Goal: Information Seeking & Learning: Learn about a topic

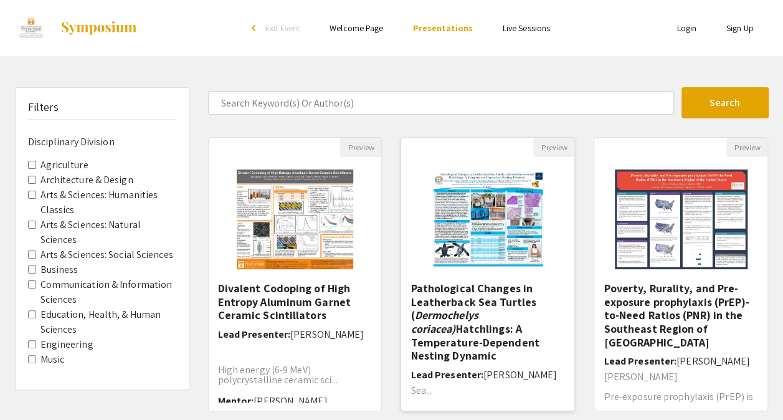
scroll to position [62, 0]
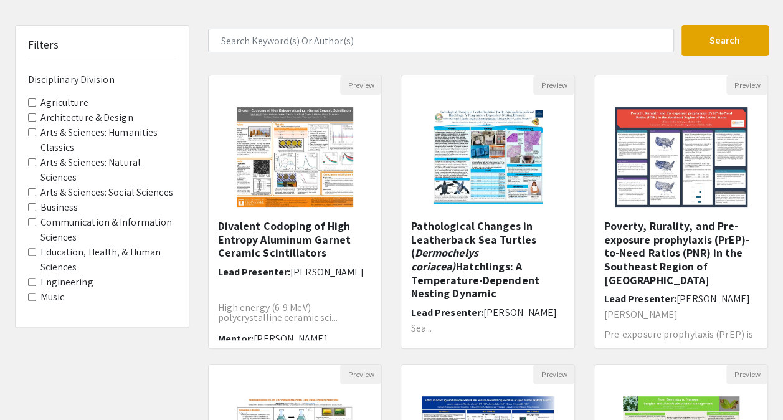
click at [32, 133] on Classics "Arts & Sciences: Humanities Classics" at bounding box center [32, 132] width 8 height 8
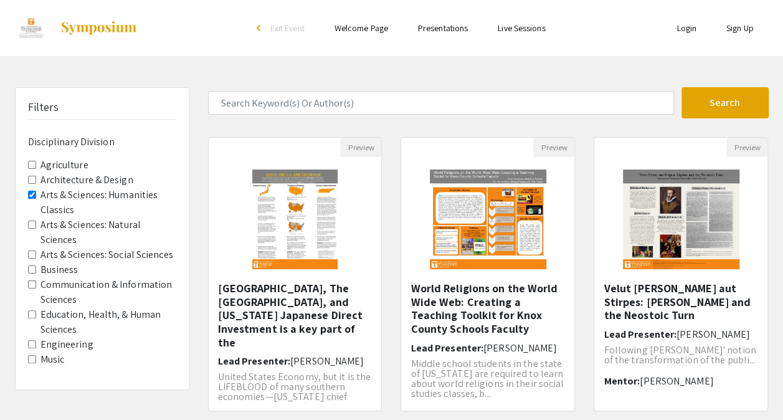
click at [32, 355] on Division-Music "Music" at bounding box center [32, 359] width 8 height 8
click at [31, 193] on Classics "Arts & Sciences: Humanities Classics" at bounding box center [32, 195] width 8 height 8
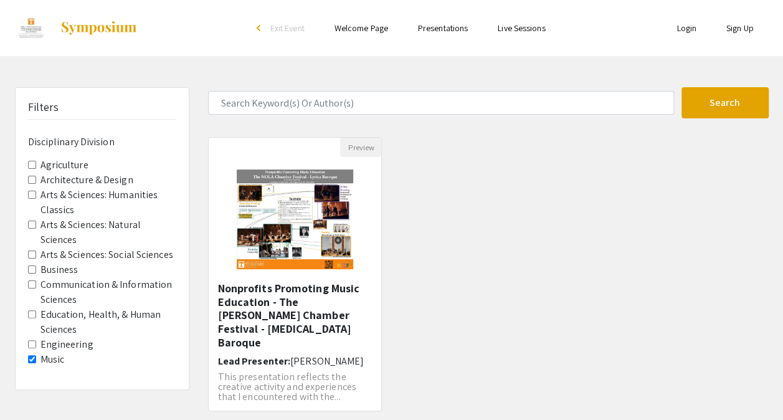
click at [31, 198] on span "Arts & Sciences: Humanities Classics" at bounding box center [102, 203] width 148 height 30
click at [32, 194] on Classics "Arts & Sciences: Humanities Classics" at bounding box center [32, 195] width 8 height 8
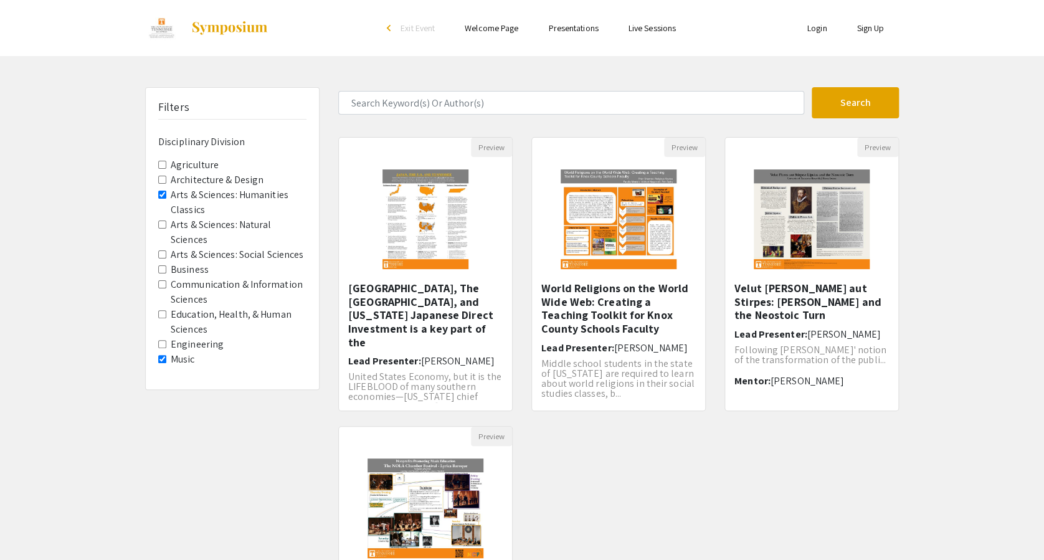
click at [653, 419] on div "Preview [GEOGRAPHIC_DATA], The [GEOGRAPHIC_DATA], and [US_STATE] Japanese Direc…" at bounding box center [619, 426] width 580 height 578
click at [631, 419] on div "Preview [GEOGRAPHIC_DATA], The [GEOGRAPHIC_DATA], and [US_STATE] Japanese Direc…" at bounding box center [619, 426] width 580 height 578
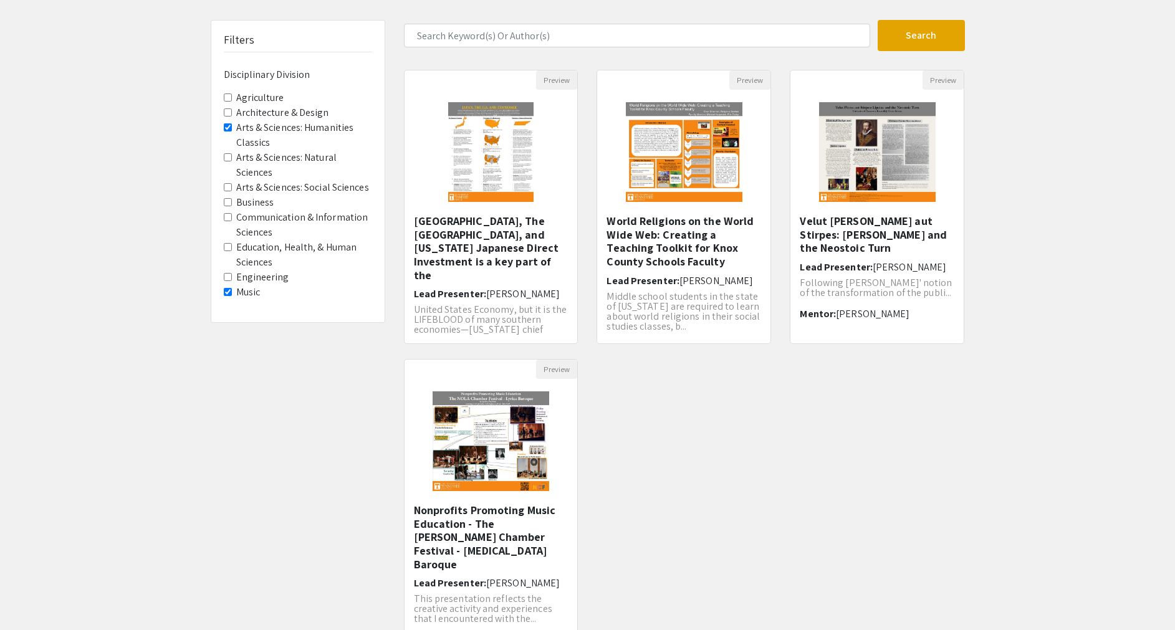
scroll to position [93, 0]
